Goal: Find specific page/section: Find specific page/section

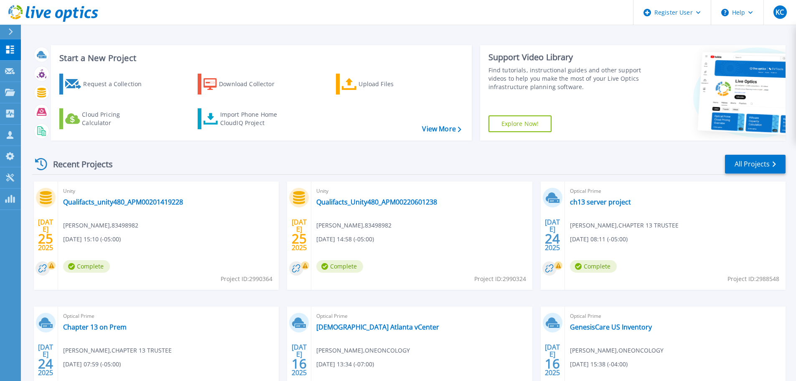
click at [502, 161] on div "Recent Projects All Projects" at bounding box center [409, 164] width 754 height 21
click at [6, 90] on icon at bounding box center [10, 92] width 10 height 7
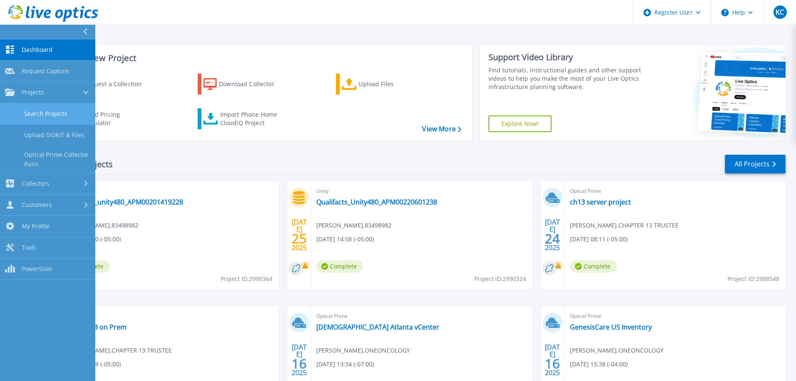
click at [30, 110] on link "Search Projects" at bounding box center [47, 113] width 95 height 21
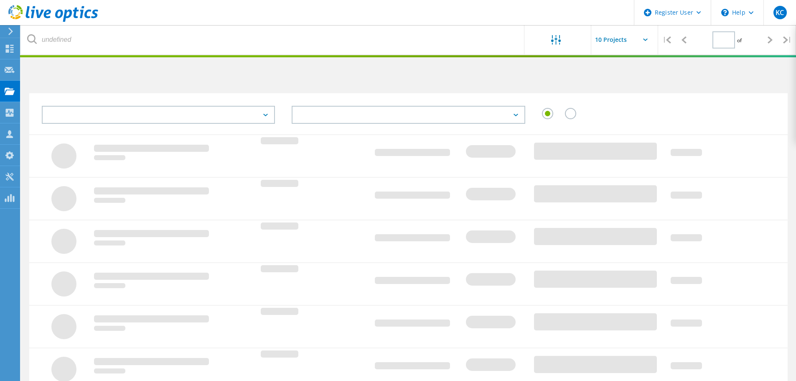
type input "3"
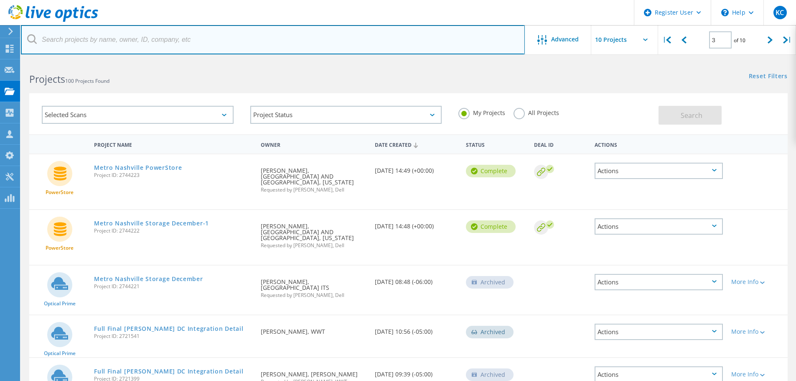
click at [202, 46] on input "text" at bounding box center [273, 39] width 504 height 29
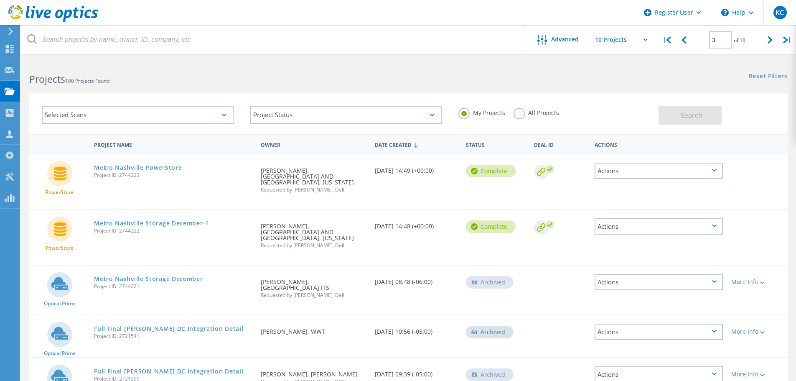
click at [523, 113] on label "All Projects" at bounding box center [537, 112] width 46 height 8
click at [0, 0] on input "All Projects" at bounding box center [0, 0] width 0 height 0
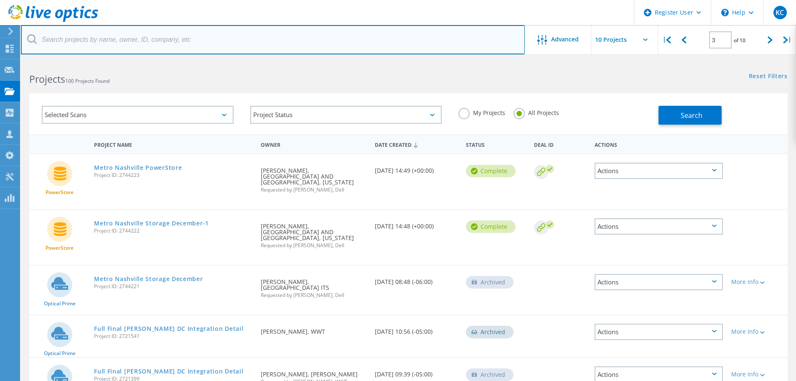
click at [256, 41] on input "text" at bounding box center [273, 39] width 504 height 29
type input "fusable"
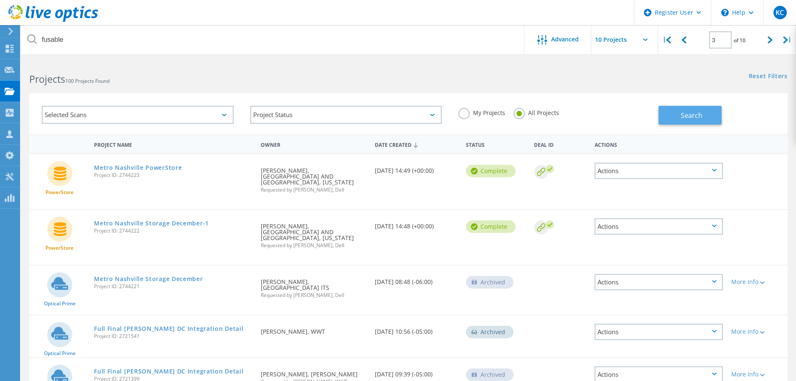
click at [690, 115] on span "Search" at bounding box center [692, 115] width 22 height 9
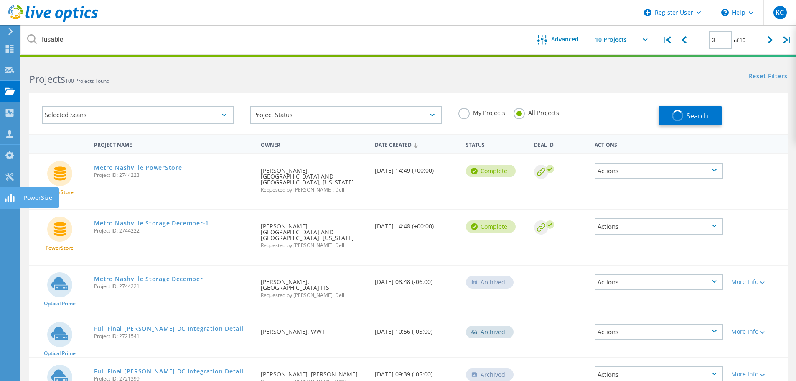
type input "1"
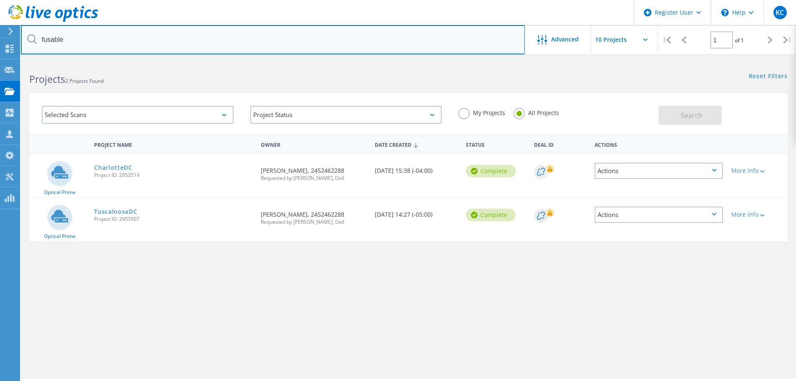
drag, startPoint x: 88, startPoint y: 37, endPoint x: -9, endPoint y: 36, distance: 97.0
click at [0, 36] on html "Register User \n Help Explore Helpful Articles Contact Support KC Dell User [PE…" at bounding box center [398, 202] width 796 height 404
paste input "[EMAIL_ADDRESS][DOMAIN_NAME]"
type input "[EMAIL_ADDRESS][DOMAIN_NAME]"
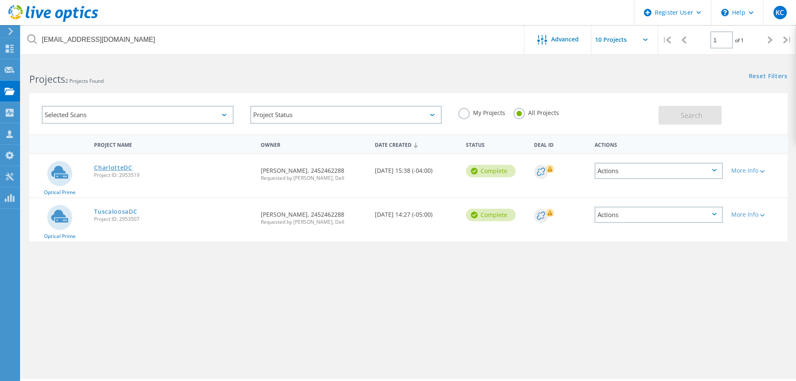
click at [107, 169] on link "CharlotteDC" at bounding box center [113, 168] width 38 height 6
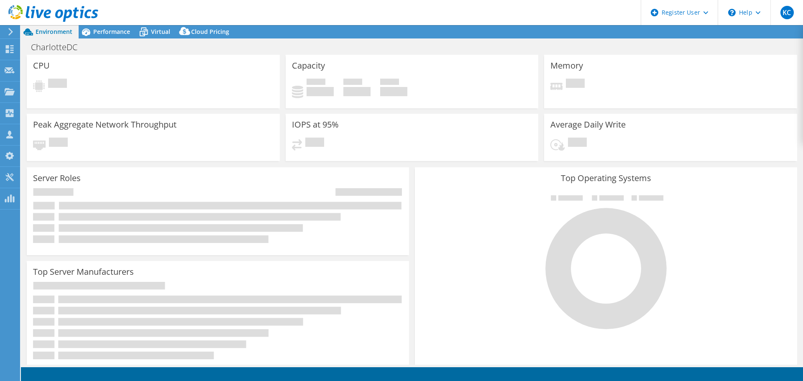
select select "USD"
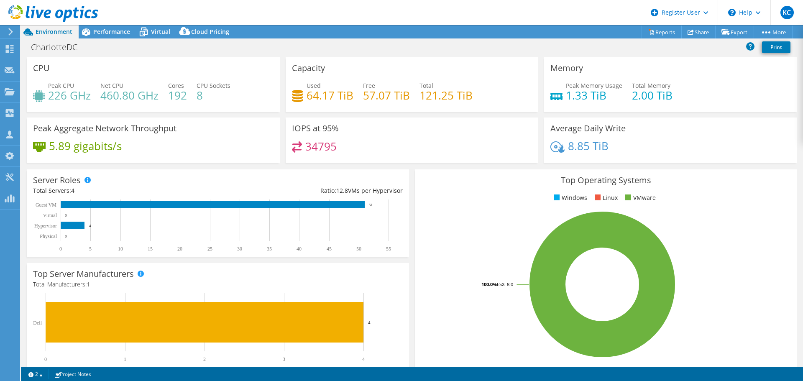
click at [320, 36] on div "Project Actions Project Actions Reports Share Export vSAN ReadyNode Sizer" at bounding box center [412, 31] width 782 height 13
